Goal: Task Accomplishment & Management: Complete application form

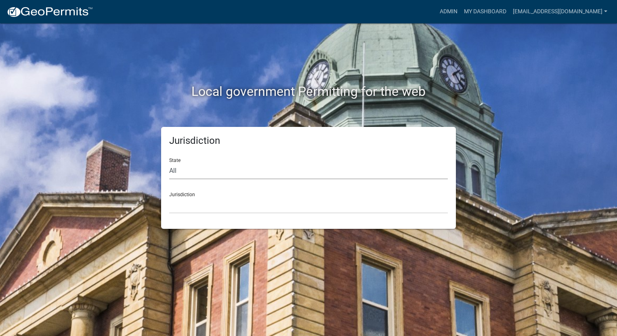
click at [187, 176] on select "All [US_STATE] [US_STATE] [US_STATE] [US_STATE] [US_STATE] [US_STATE] [US_STATE…" at bounding box center [308, 171] width 278 height 17
select select "[US_STATE]"
click at [169, 163] on select "All [US_STATE] [US_STATE] [US_STATE] [US_STATE] [US_STATE] [US_STATE] [US_STATE…" at bounding box center [308, 171] width 278 height 17
click at [191, 209] on select "City of [GEOGRAPHIC_DATA], [US_STATE] City of [GEOGRAPHIC_DATA], [US_STATE] Cit…" at bounding box center [308, 205] width 278 height 17
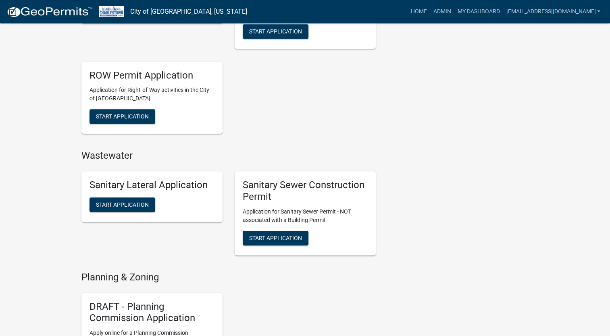
scroll to position [363, 0]
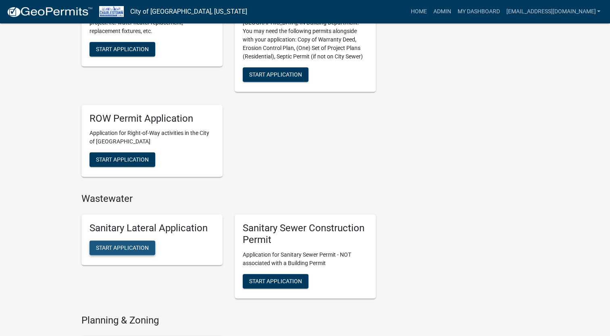
click at [123, 249] on span "Start Application" at bounding box center [122, 248] width 53 height 6
